Goal: Task Accomplishment & Management: Use online tool/utility

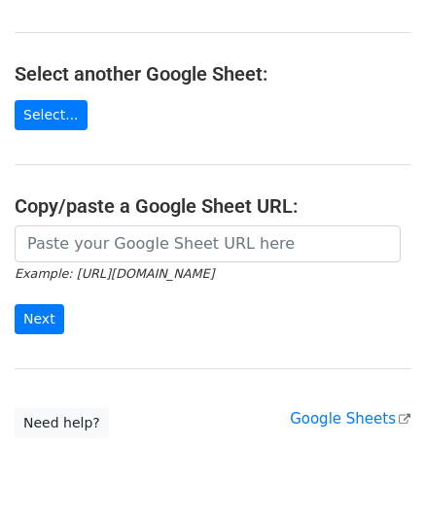
scroll to position [194, 0]
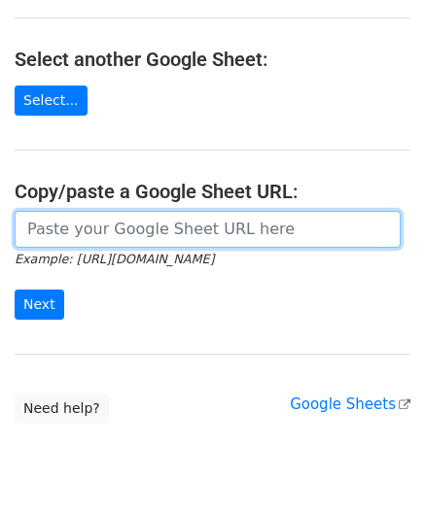
click at [97, 224] on input "url" at bounding box center [208, 229] width 386 height 37
paste input "https://docs.google.com/spreadsheets/d/1dWL4ffJJ4_Wf28cn8KlR__FJ1qufzlbaGpLuu18…"
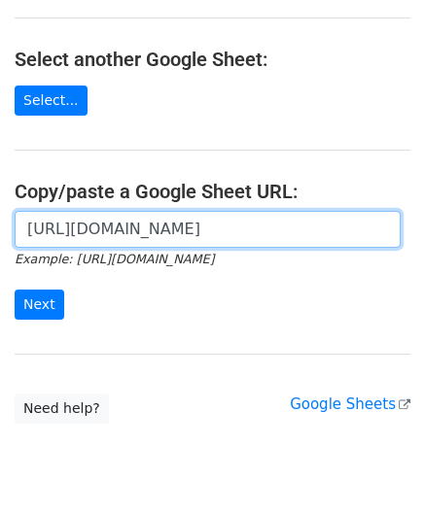
scroll to position [0, 387]
type input "https://docs.google.com/spreadsheets/d/1dWL4ffJJ4_Wf28cn8KlR__FJ1qufzlbaGpLuu18…"
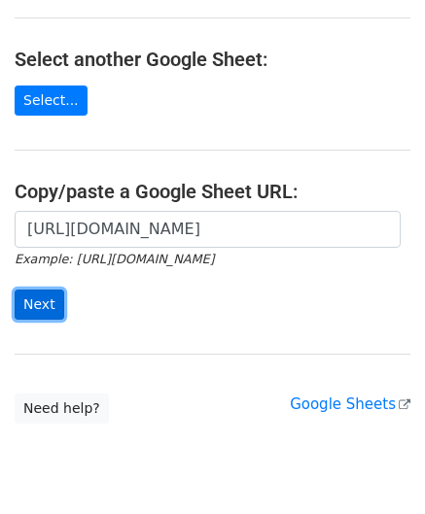
click at [47, 306] on input "Next" at bounding box center [40, 304] width 50 height 30
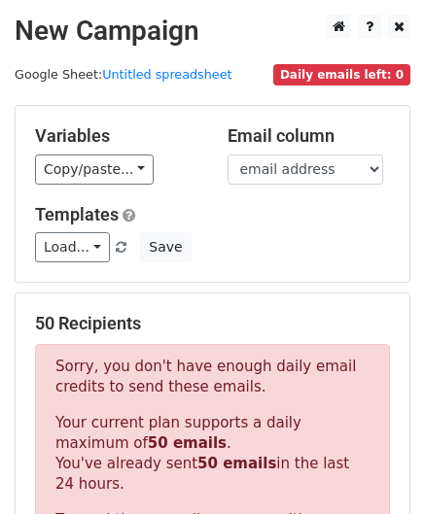
scroll to position [656, 0]
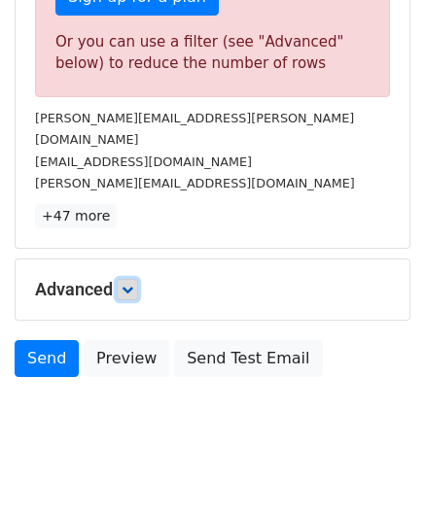
click at [126, 284] on icon at bounding box center [127, 290] width 12 height 12
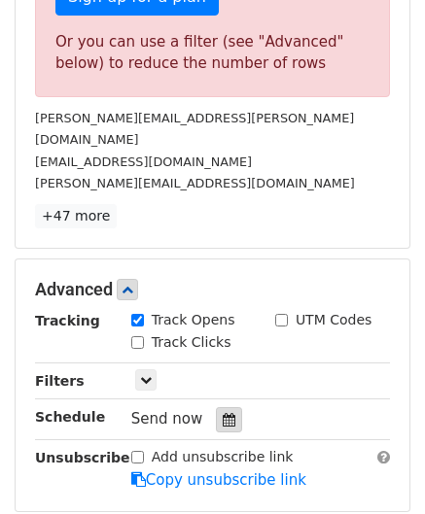
click at [216, 407] on div at bounding box center [229, 419] width 26 height 25
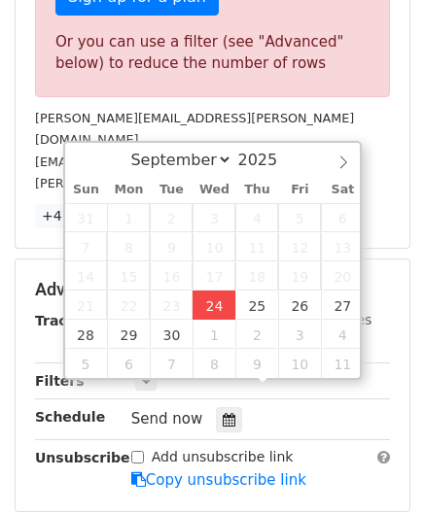
type input "[DATE] 12:00"
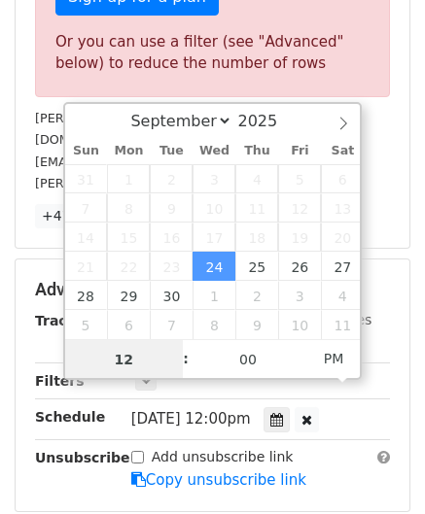
paste input "6"
type input "6"
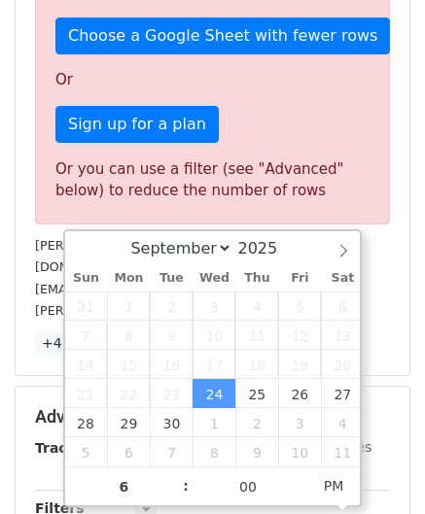
type input "[DATE] 18:00"
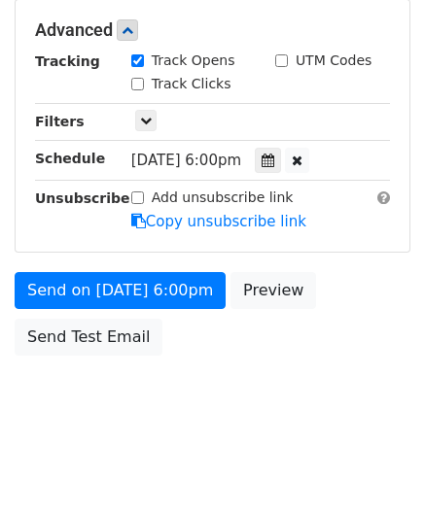
scroll to position [891, 0]
